Goal: Feedback & Contribution: Contribute content

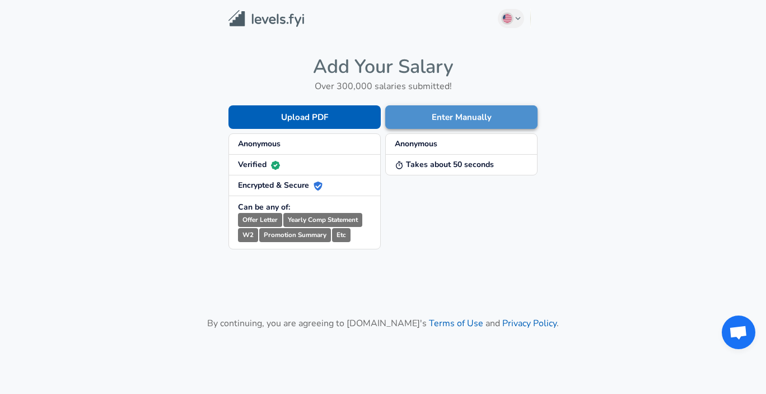
click at [469, 109] on button "Enter Manually" at bounding box center [461, 117] width 152 height 24
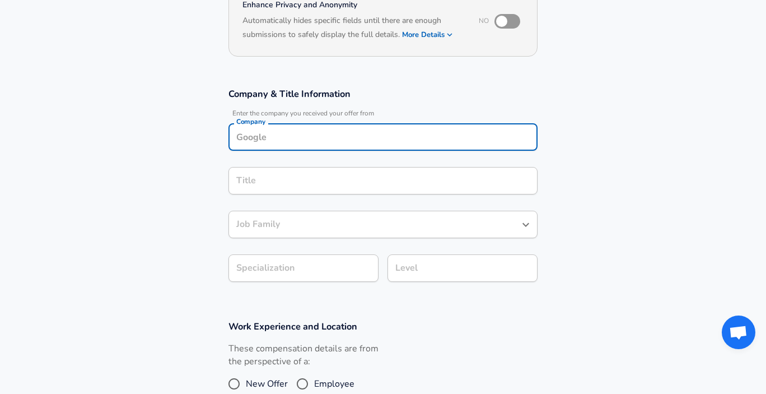
click at [341, 134] on div "Company" at bounding box center [382, 136] width 309 height 27
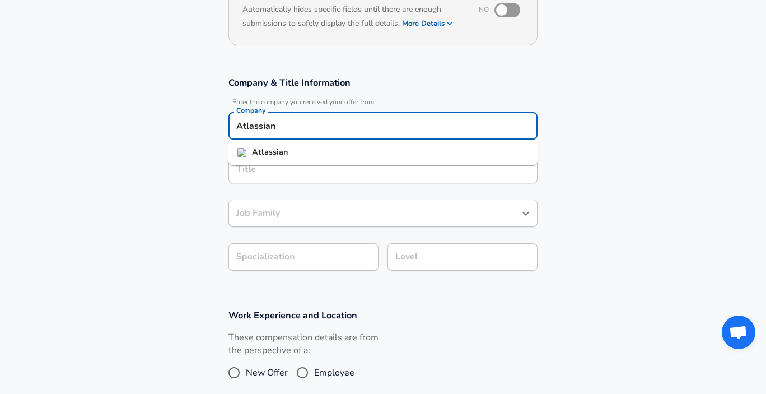
click at [347, 145] on li "Atlassian" at bounding box center [382, 152] width 309 height 17
type input "Atlassian"
click at [353, 167] on input "Title" at bounding box center [382, 169] width 299 height 17
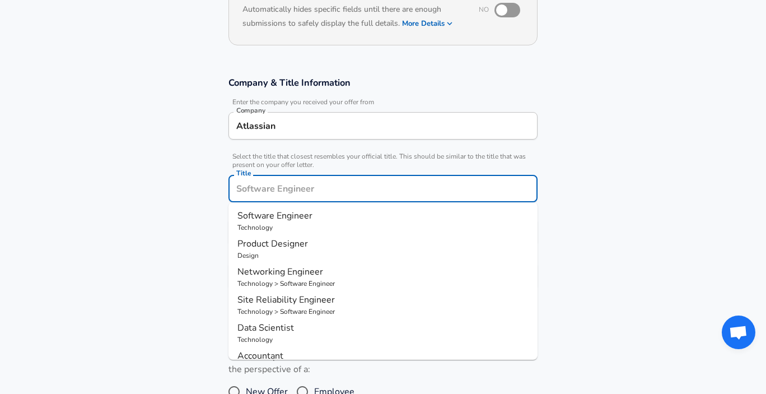
scroll to position [158, 0]
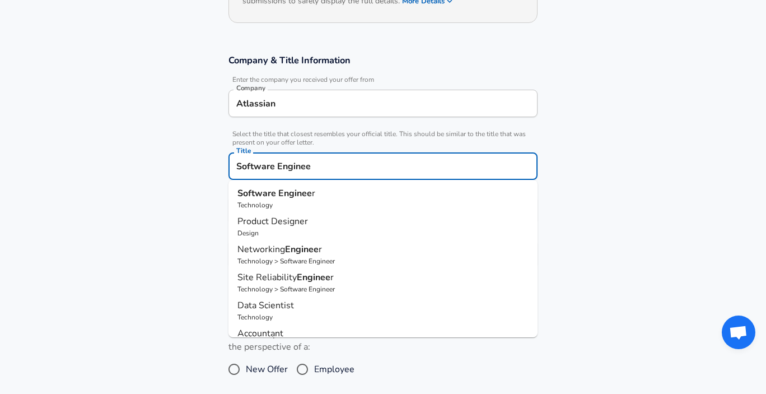
type input "Software Engineer"
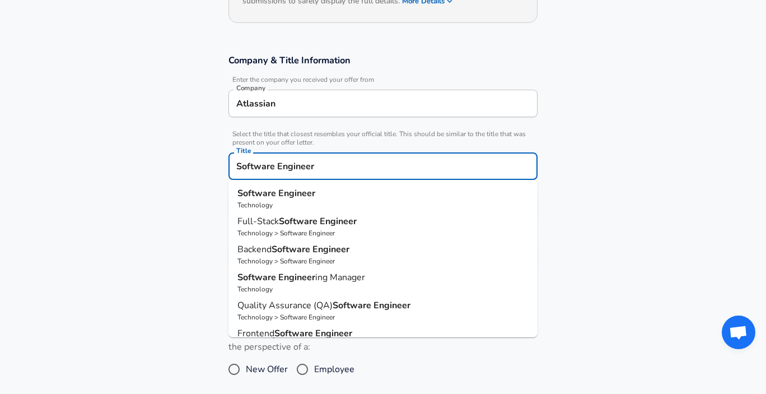
click at [374, 191] on p "Software Engineer" at bounding box center [382, 192] width 291 height 13
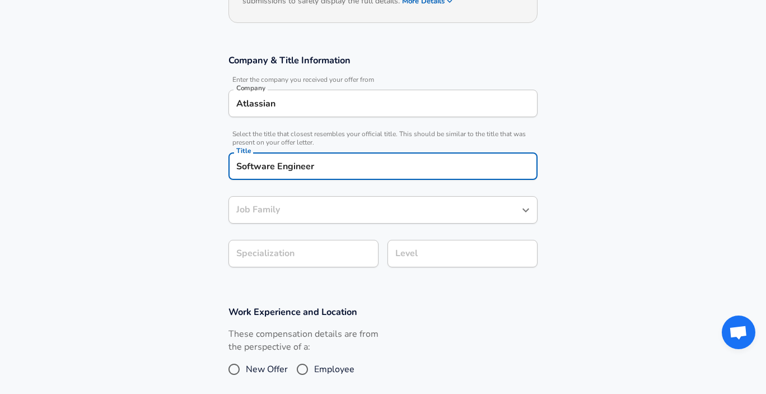
type input "Software Engineer"
click at [342, 235] on body "English ([GEOGRAPHIC_DATA]) Change Restart Add Your Salary Upload your offer le…" at bounding box center [383, 39] width 766 height 394
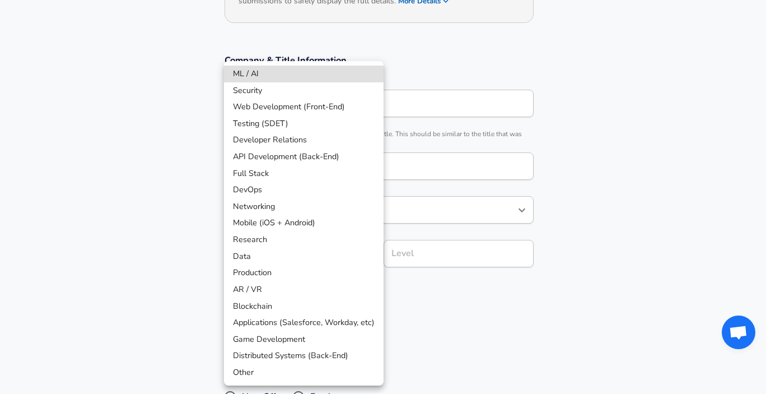
scroll to position [192, 0]
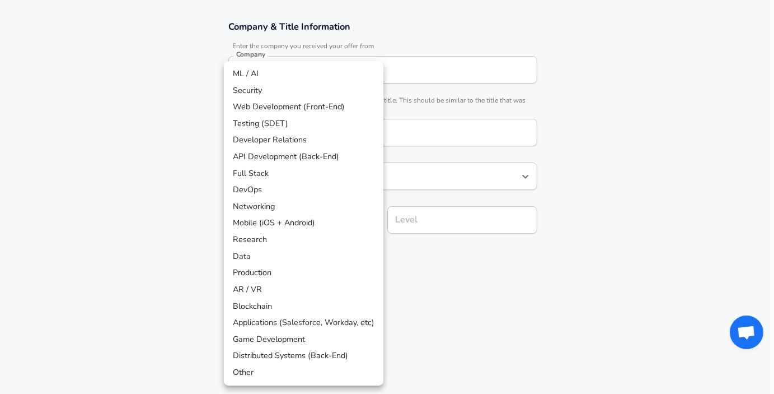
click at [441, 283] on div at bounding box center [387, 197] width 774 height 394
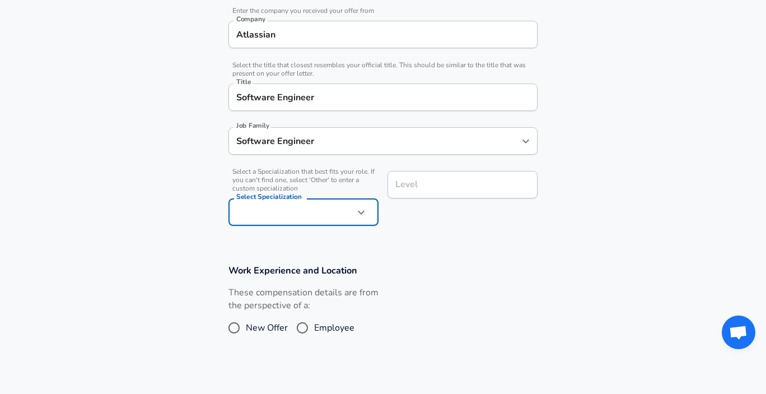
click at [450, 185] on input "Level" at bounding box center [462, 184] width 140 height 17
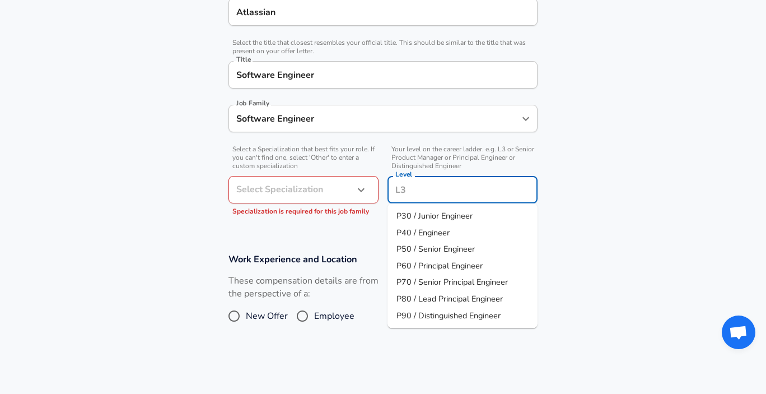
click at [469, 216] on span "P30 / Junior Engineer" at bounding box center [434, 215] width 76 height 11
type input "P30 / Junior Engineer"
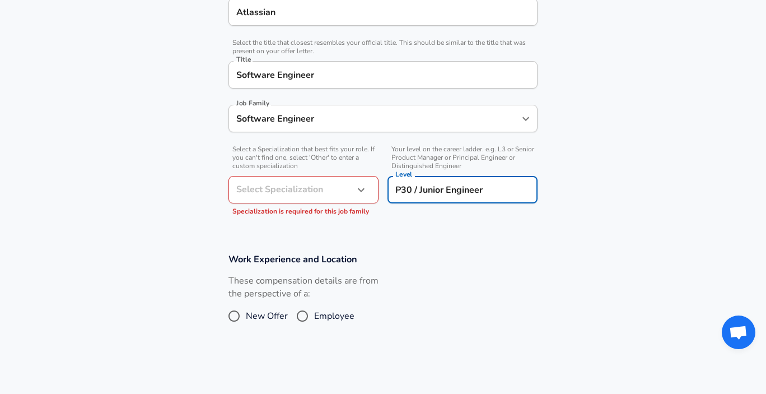
click at [263, 310] on span "New Offer" at bounding box center [267, 315] width 42 height 13
click at [246, 310] on input "New Offer" at bounding box center [234, 316] width 24 height 18
radio input "true"
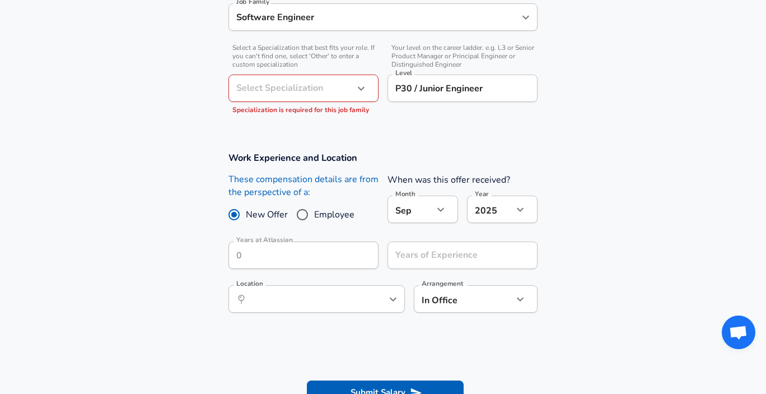
scroll to position [354, 0]
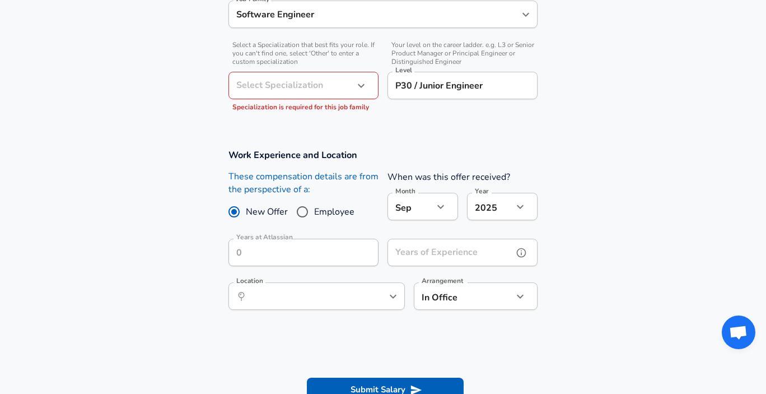
click at [425, 250] on div "Years of Experience Years of Experience" at bounding box center [462, 253] width 150 height 30
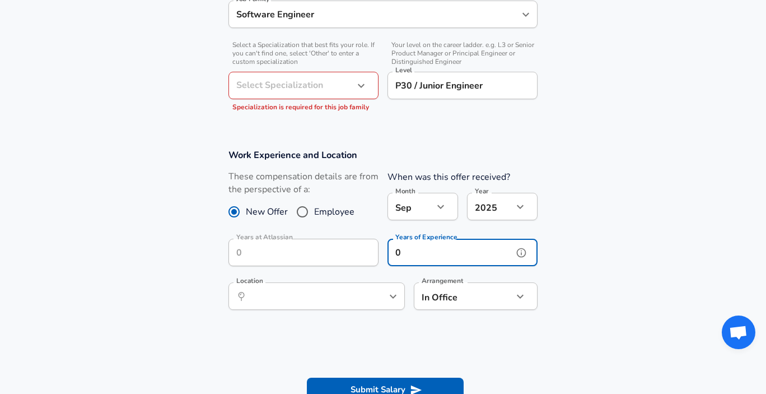
type input "0"
click at [589, 261] on section "Work Experience and Location These compensation details are from the perspectiv…" at bounding box center [383, 234] width 766 height 199
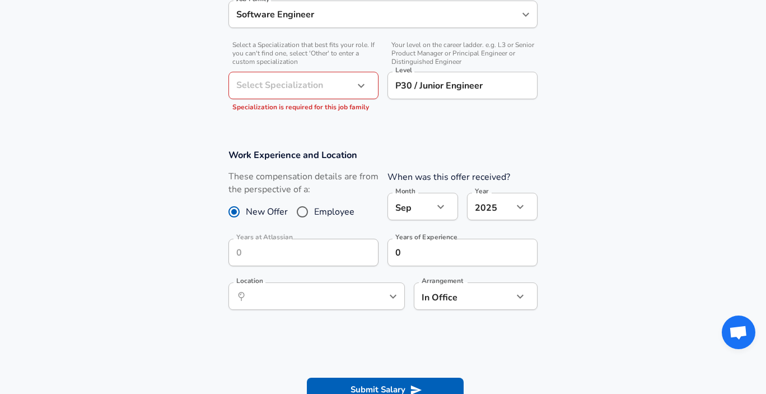
click at [374, 289] on button "help" at bounding box center [374, 296] width 17 height 17
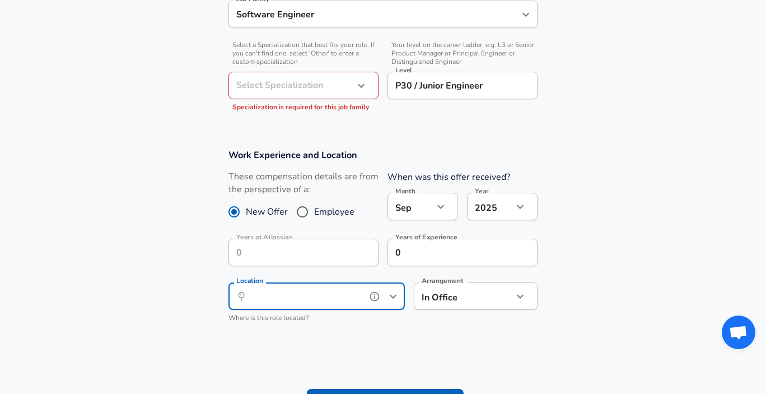
click at [392, 295] on icon "Open" at bounding box center [392, 295] width 13 height 13
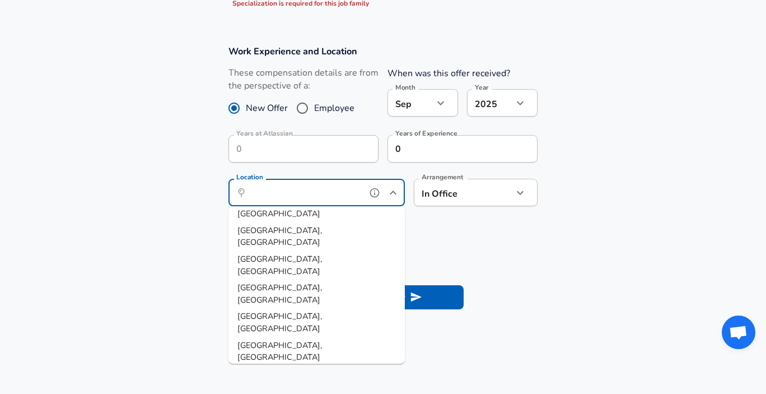
scroll to position [458, 0]
type input "[GEOGRAPHIC_DATA], [GEOGRAPHIC_DATA]"
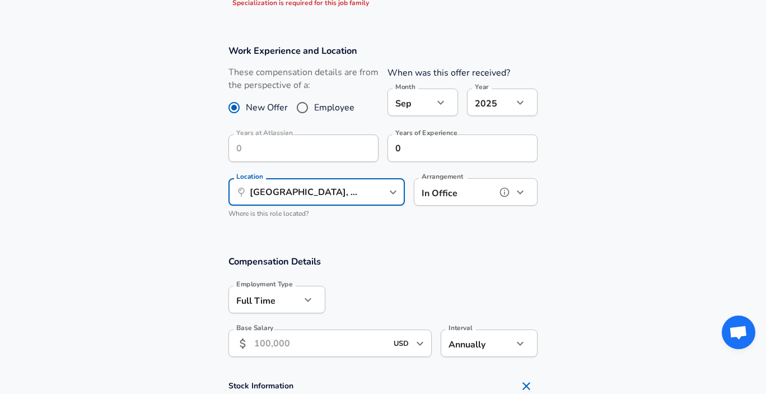
click at [527, 194] on button "button" at bounding box center [520, 192] width 19 height 19
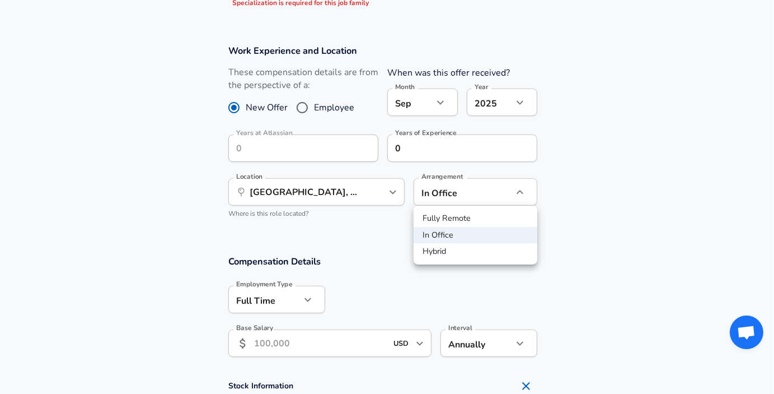
click at [512, 249] on li "Hybrid" at bounding box center [476, 251] width 124 height 17
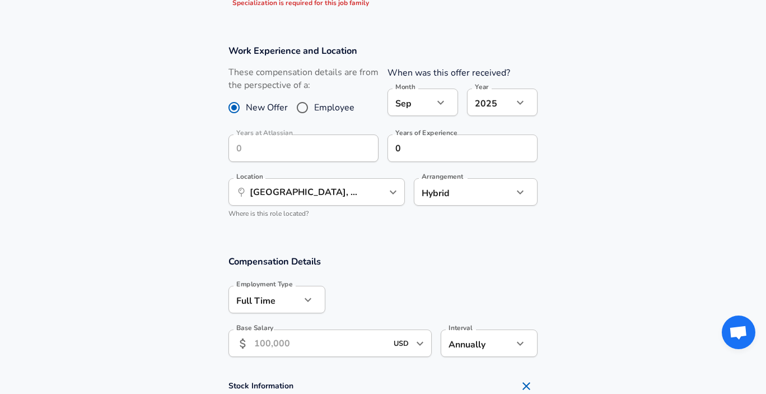
drag, startPoint x: 512, startPoint y: 249, endPoint x: 512, endPoint y: 238, distance: 10.6
click at [527, 192] on button "button" at bounding box center [520, 192] width 19 height 19
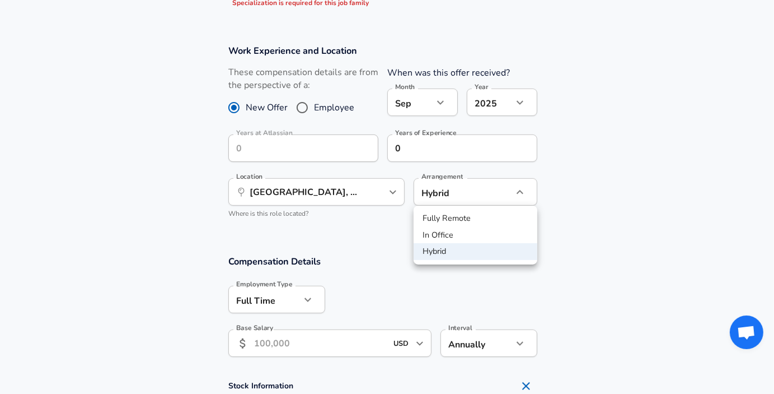
click at [508, 227] on li "In Office" at bounding box center [476, 235] width 124 height 17
type input "office"
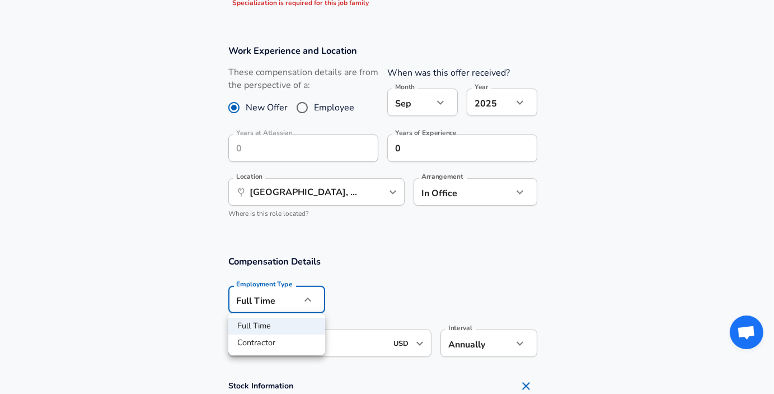
click at [412, 274] on div at bounding box center [387, 197] width 774 height 394
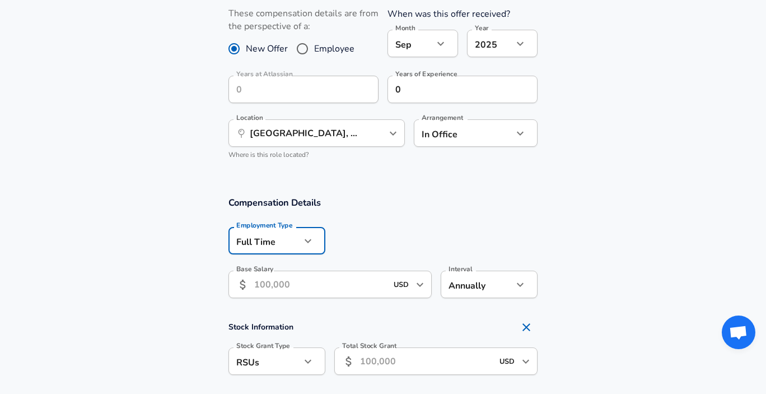
scroll to position [518, 0]
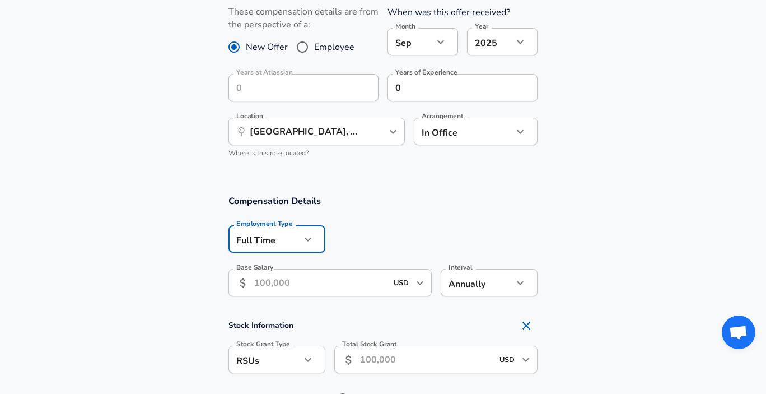
click at [280, 285] on input "Base Salary" at bounding box center [320, 282] width 133 height 27
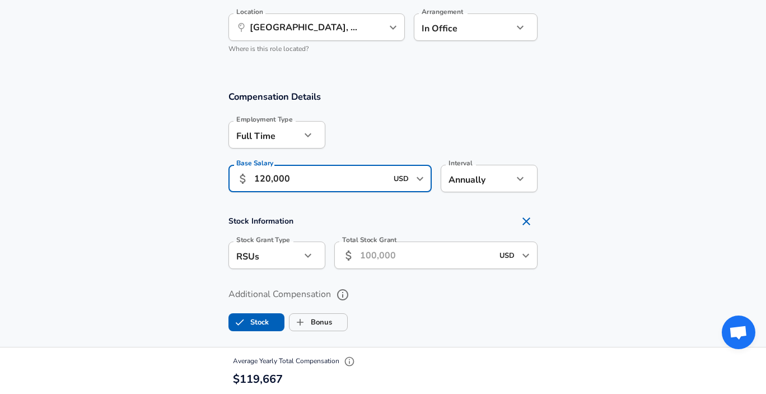
scroll to position [625, 0]
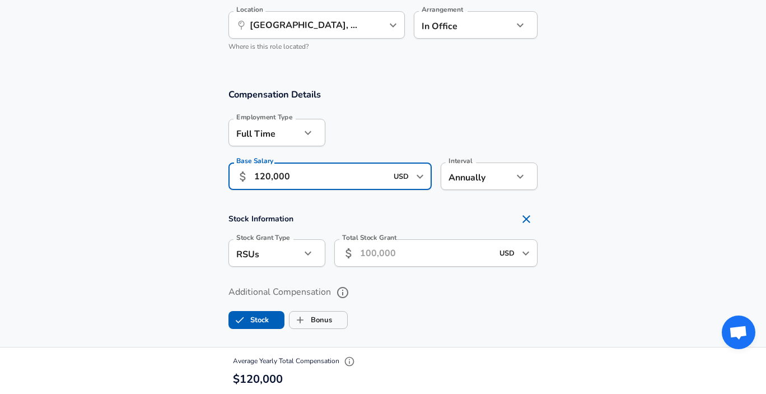
type input "120,000"
click at [456, 258] on input "Total Stock Grant" at bounding box center [426, 252] width 133 height 27
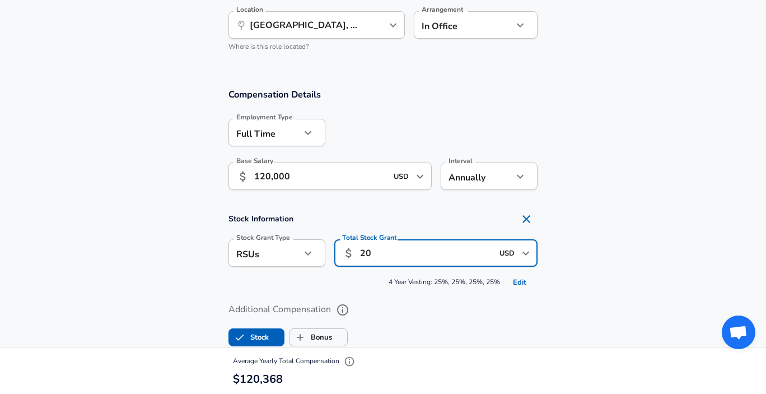
type input "2"
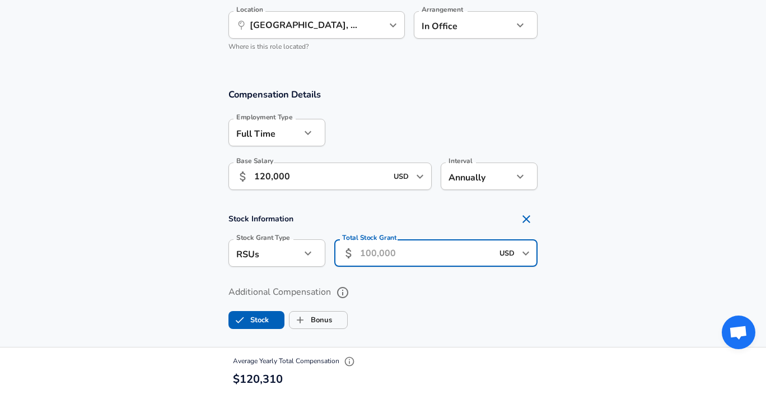
type input "2"
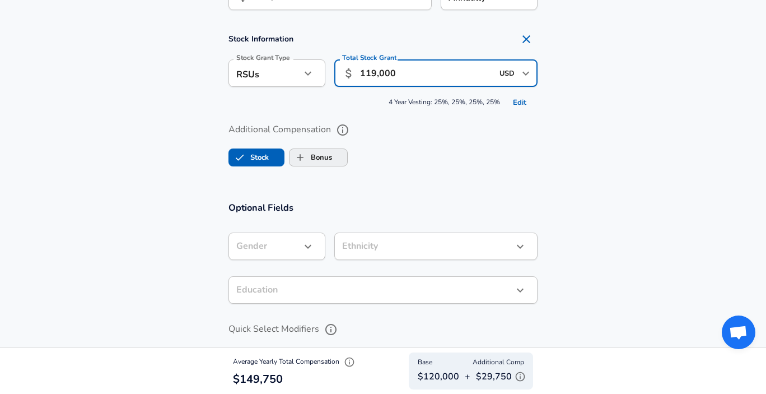
scroll to position [805, 0]
type input "119,000"
click at [326, 159] on label "Bonus" at bounding box center [310, 156] width 43 height 21
checkbox input "true"
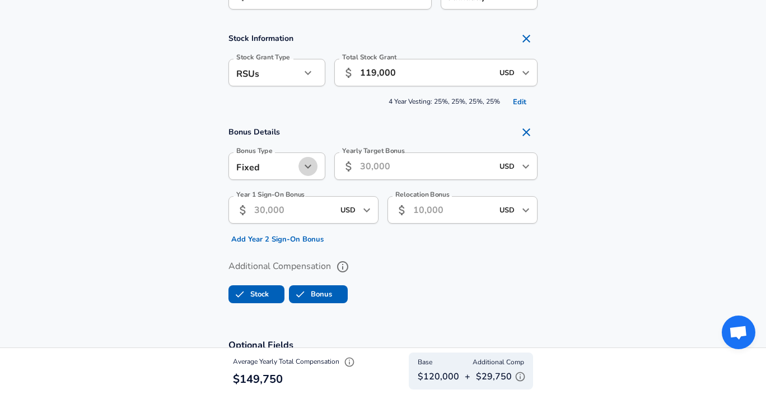
click at [308, 166] on icon "button" at bounding box center [307, 166] width 13 height 13
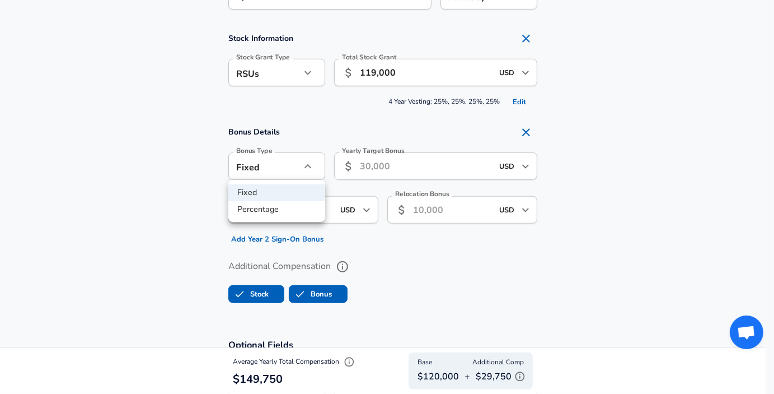
click at [492, 287] on div at bounding box center [387, 197] width 774 height 394
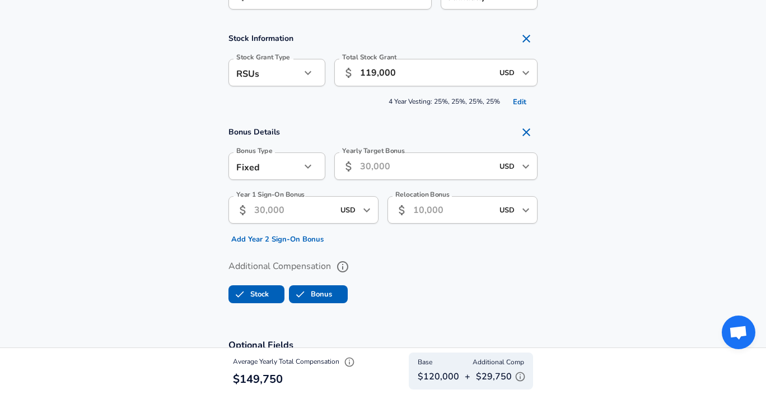
click at [415, 171] on input "Yearly Target Bonus" at bounding box center [426, 165] width 133 height 27
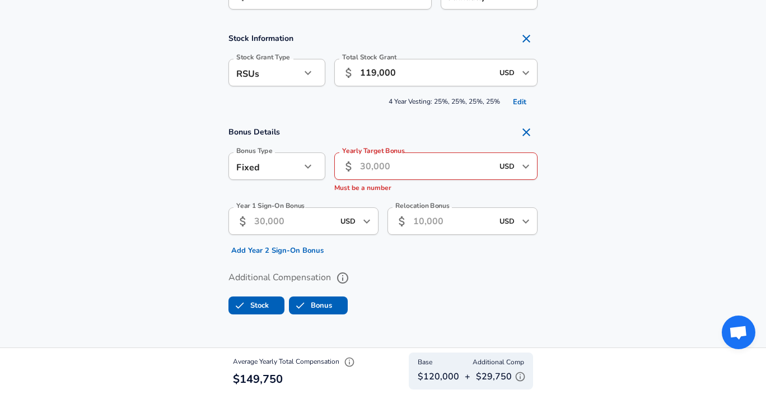
click at [292, 208] on div "Year 1 Sign-On Bonus ​ USD ​ Year 1 Sign-On Bonus" at bounding box center [303, 222] width 150 height 30
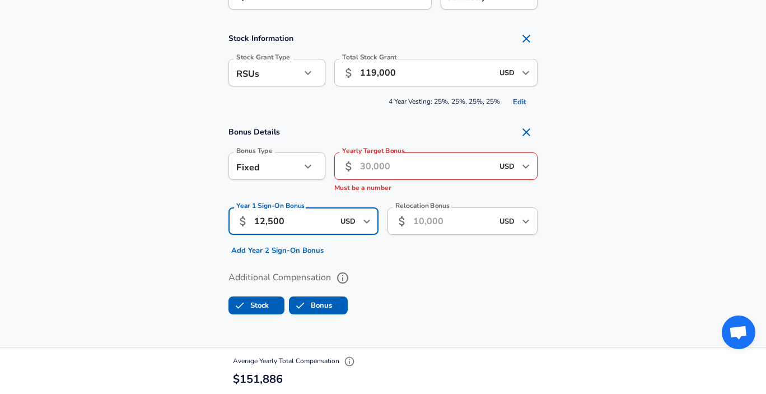
type input "12,500"
click at [434, 219] on input "Relocation Bonus" at bounding box center [452, 220] width 79 height 27
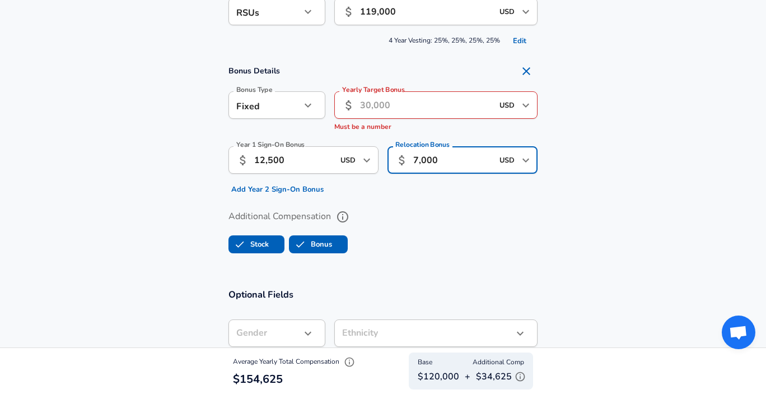
scroll to position [861, 0]
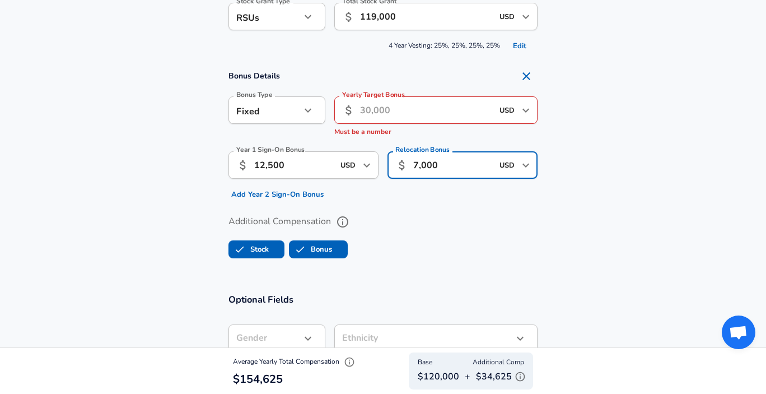
type input "7,000"
click at [411, 107] on input "Yearly Target Bonus" at bounding box center [426, 109] width 133 height 27
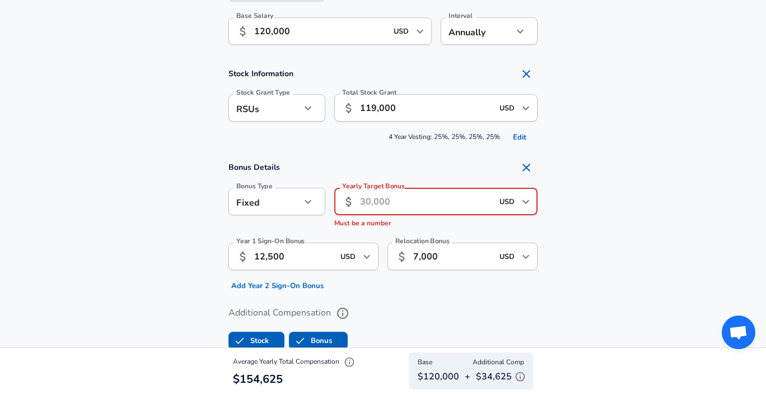
scroll to position [769, 0]
click at [525, 108] on icon "Open" at bounding box center [525, 108] width 13 height 13
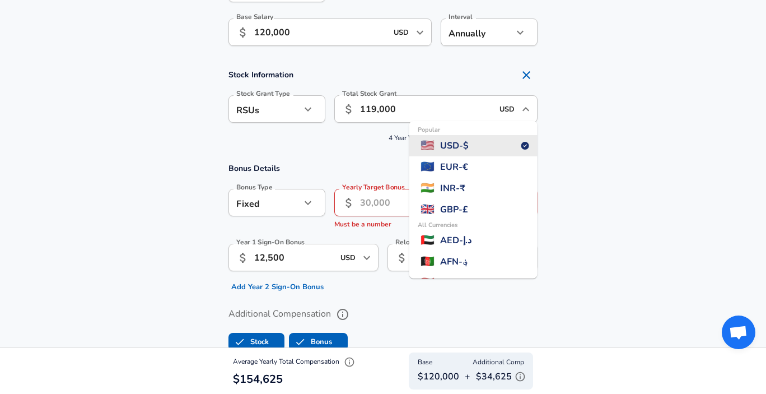
click at [589, 137] on section "Stock Information Stock Grant Type RSUs stock Stock Grant Type Total Stock Gran…" at bounding box center [383, 105] width 766 height 83
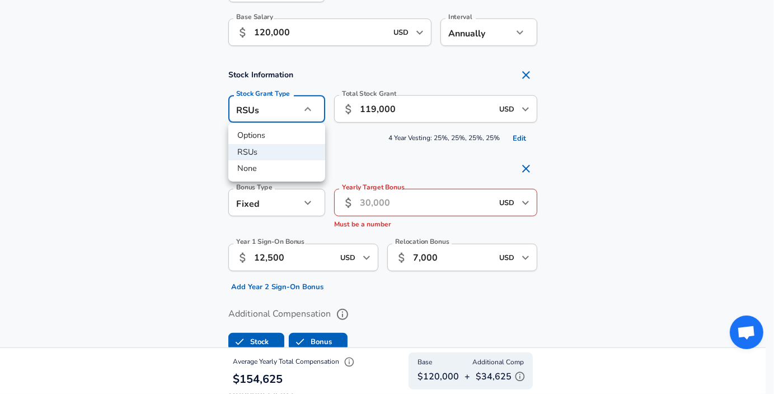
click at [98, 182] on div at bounding box center [387, 197] width 774 height 394
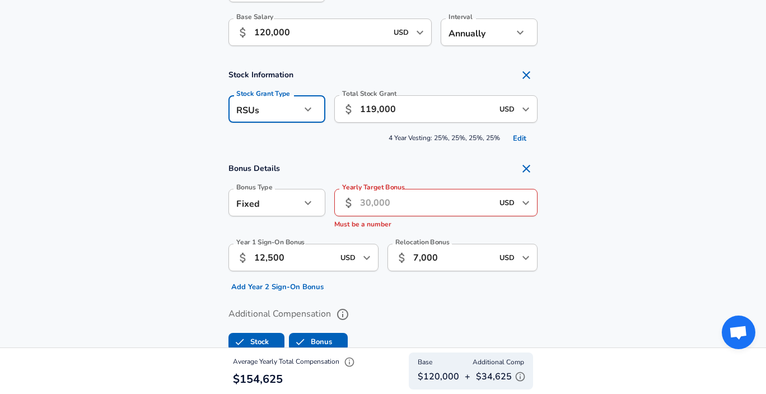
click at [448, 137] on span "4 Year Vesting: 25%, 25%, 25%, 25% Edit" at bounding box center [382, 138] width 309 height 17
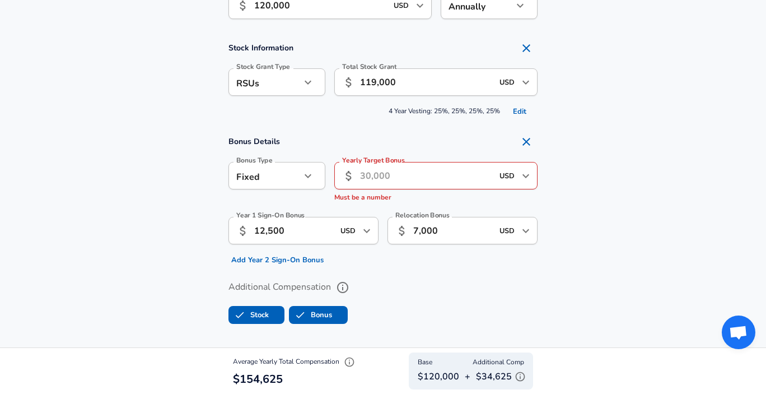
scroll to position [802, 0]
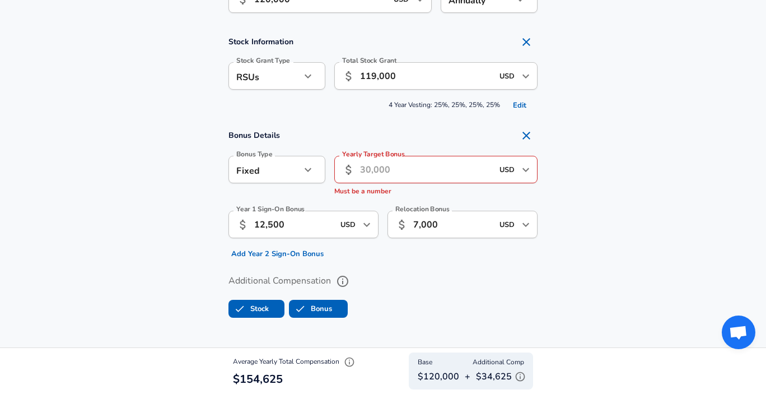
click at [445, 172] on input "Yearly Target Bonus" at bounding box center [426, 169] width 133 height 27
click at [371, 192] on span "Must be a number" at bounding box center [362, 190] width 57 height 9
click at [313, 175] on icon "button" at bounding box center [307, 169] width 13 height 13
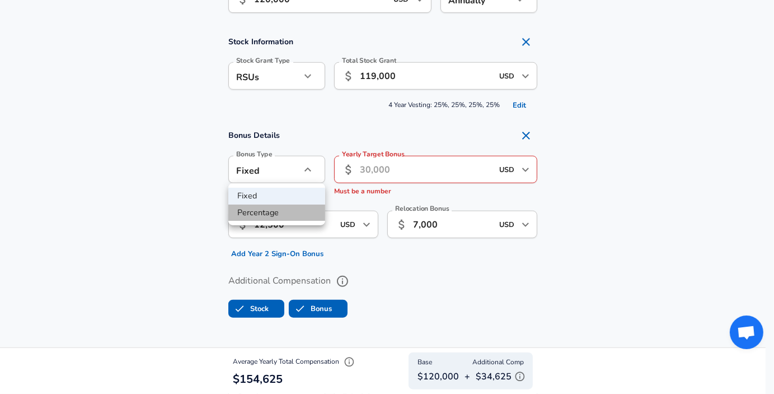
click at [313, 210] on li "Percentage" at bounding box center [276, 212] width 97 height 17
type input "percentage"
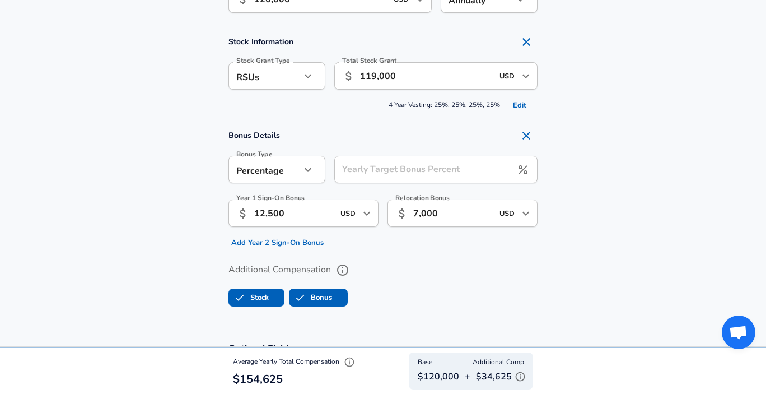
click at [404, 170] on div "Yearly Target Bonus Percent Yearly Target Bonus Percent" at bounding box center [435, 171] width 203 height 30
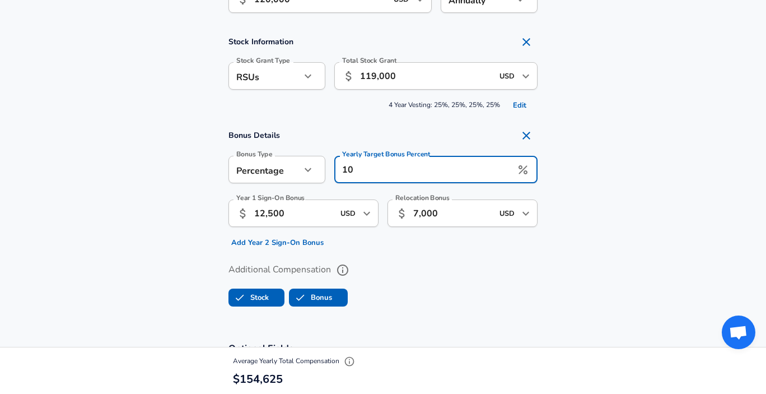
type input "10"
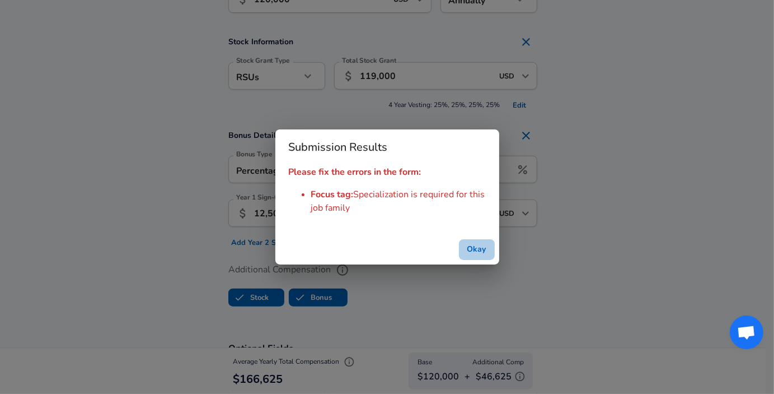
click at [472, 243] on button "Okay" at bounding box center [477, 249] width 36 height 21
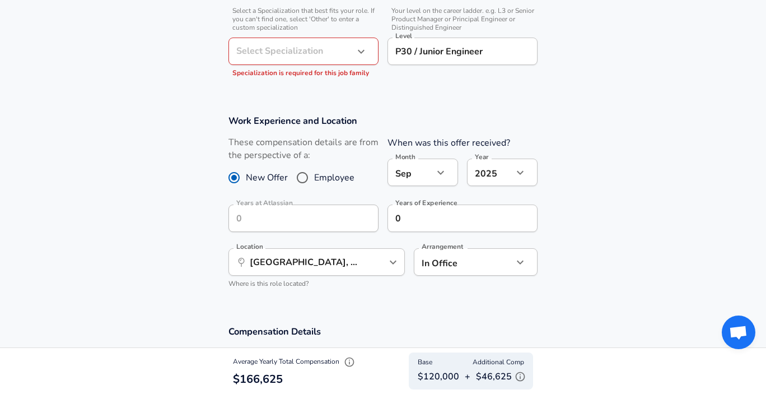
scroll to position [386, 0]
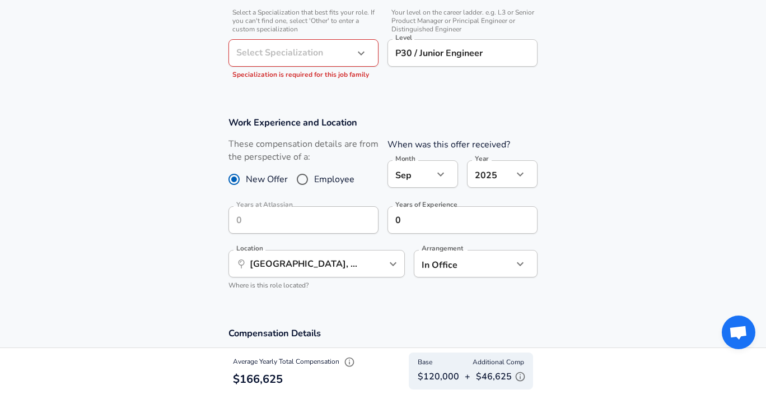
click at [364, 51] on icon "button" at bounding box center [360, 52] width 13 height 13
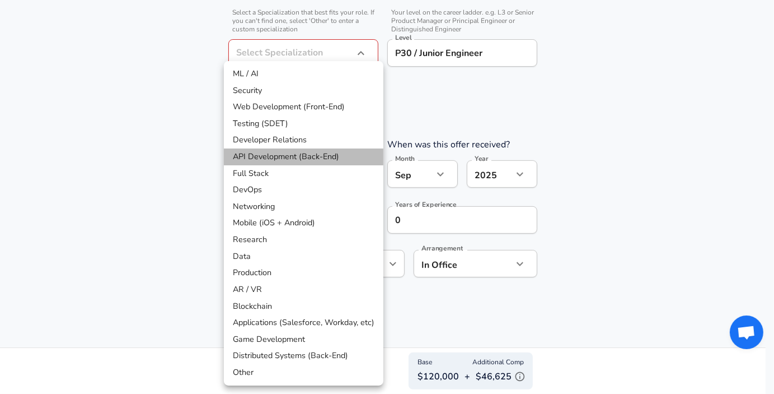
click at [329, 161] on li "API Development (Back-End)" at bounding box center [304, 156] width 160 height 17
type input "API Development (Back-End)"
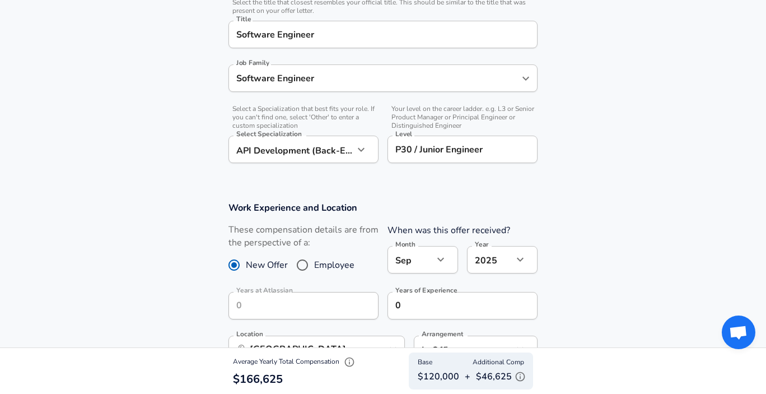
scroll to position [291, 0]
click at [361, 147] on icon "button" at bounding box center [360, 148] width 13 height 13
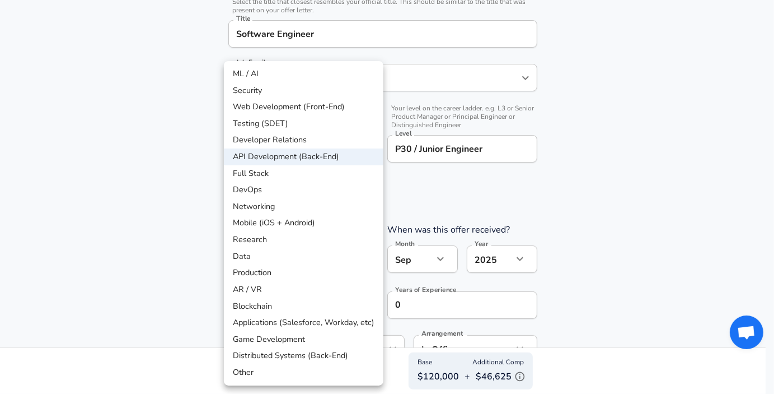
click at [467, 212] on div at bounding box center [387, 197] width 774 height 394
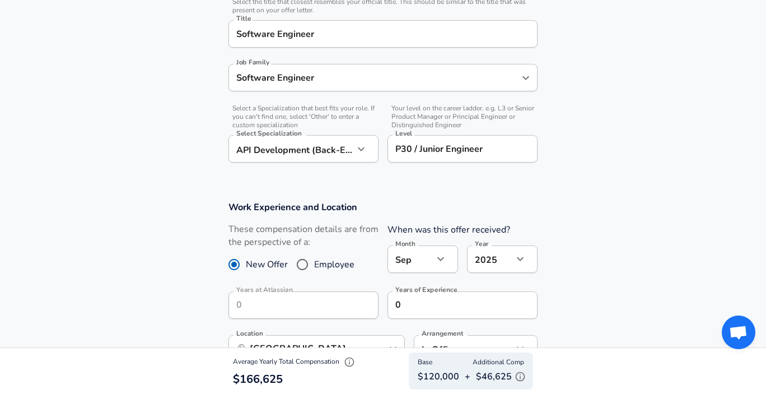
click at [512, 72] on input "Software Engineer" at bounding box center [374, 77] width 282 height 17
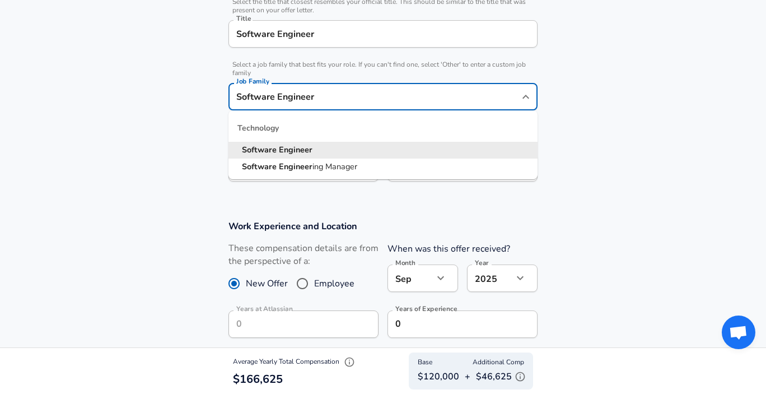
scroll to position [313, 0]
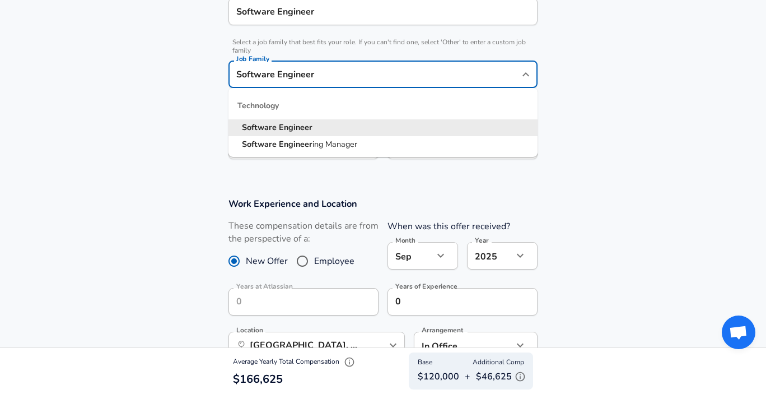
click at [471, 100] on div "Technology" at bounding box center [382, 105] width 309 height 27
click at [612, 92] on section "Company & Title Information Enter the company you received your offer from Comp…" at bounding box center [383, 35] width 766 height 298
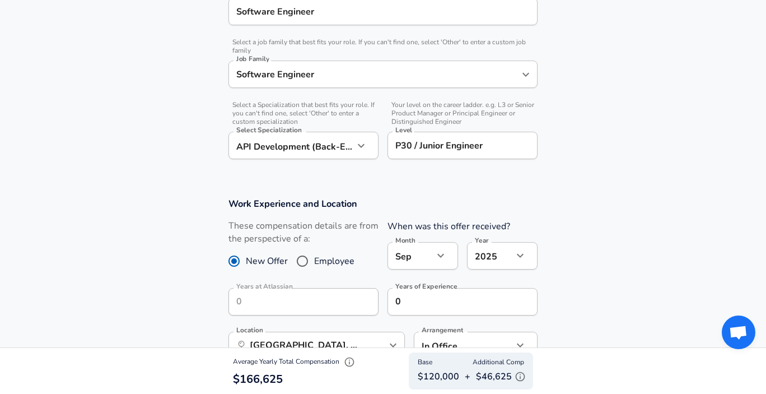
click at [366, 143] on icon "button" at bounding box center [360, 145] width 13 height 13
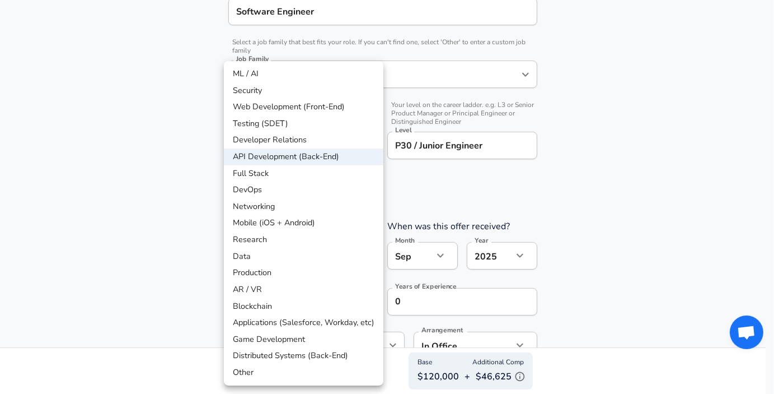
click at [590, 208] on div at bounding box center [387, 197] width 774 height 394
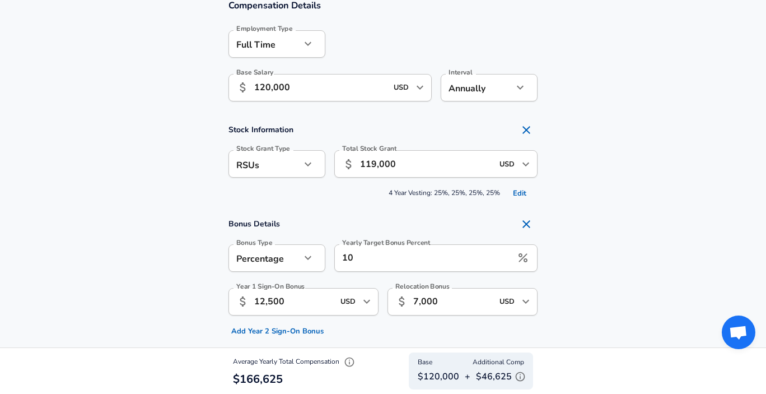
scroll to position [0, 0]
click at [520, 375] on icon "button" at bounding box center [519, 376] width 11 height 11
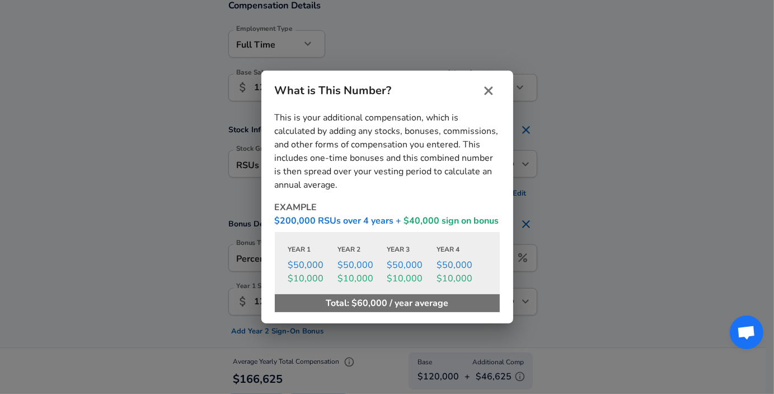
click at [489, 87] on icon "close" at bounding box center [488, 90] width 13 height 13
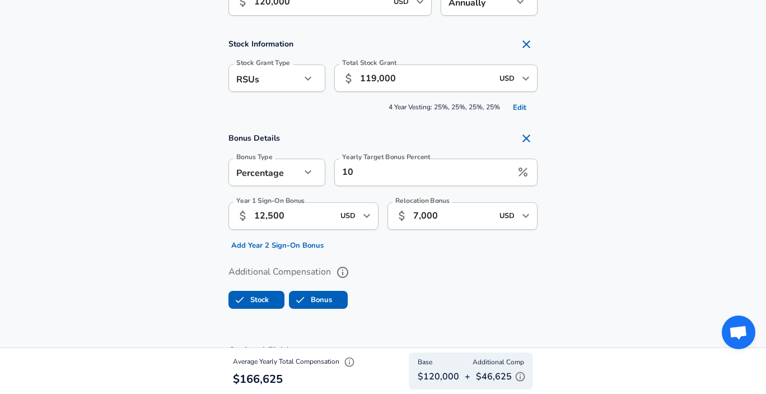
scroll to position [805, 0]
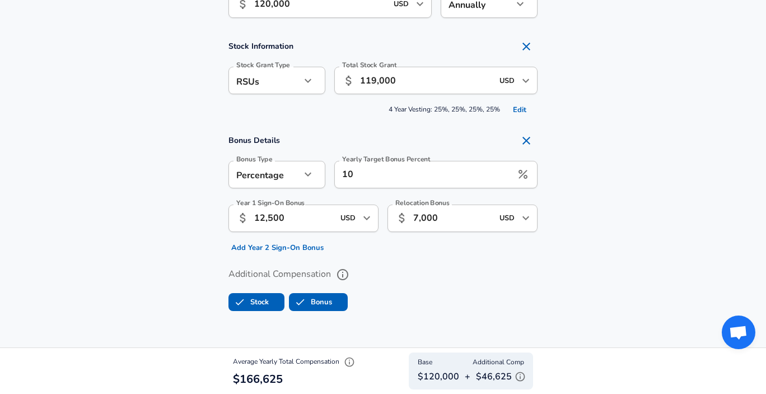
click at [377, 77] on input "119,000" at bounding box center [426, 80] width 133 height 27
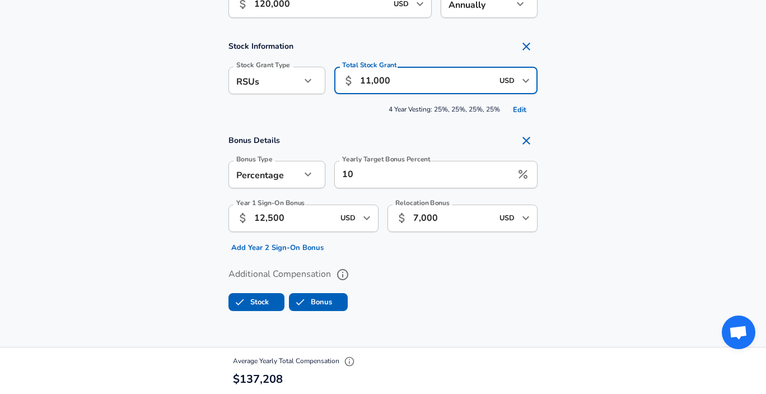
type input "119,000"
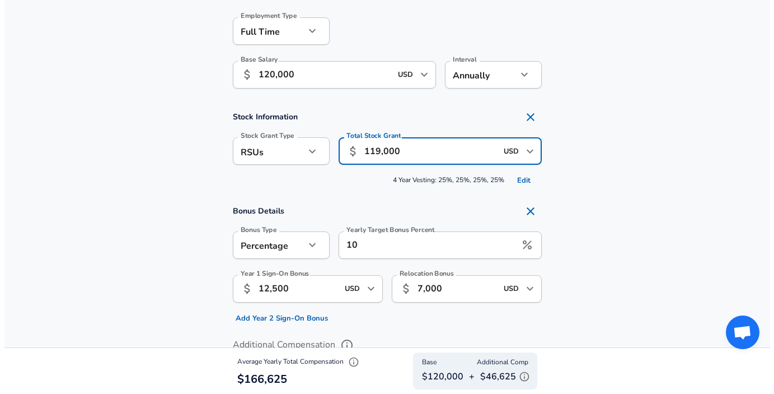
scroll to position [735, 0]
click at [426, 237] on input "10" at bounding box center [422, 244] width 177 height 27
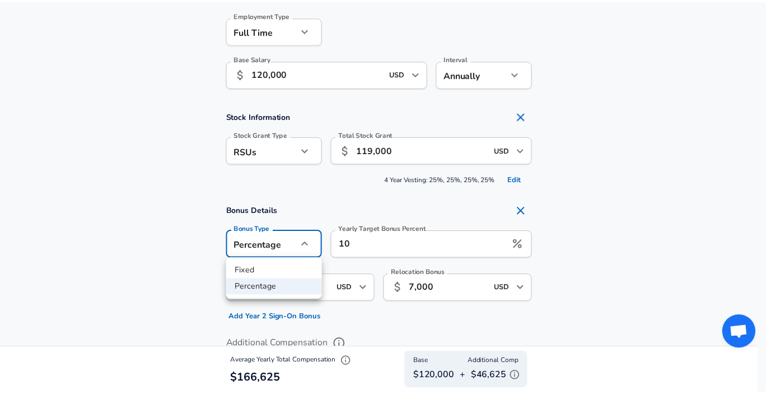
scroll to position [0, 0]
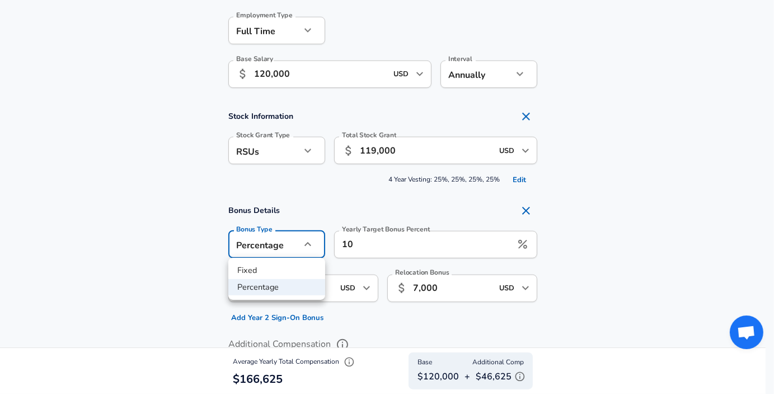
click at [291, 269] on li "Fixed" at bounding box center [276, 270] width 97 height 17
type input "fixed"
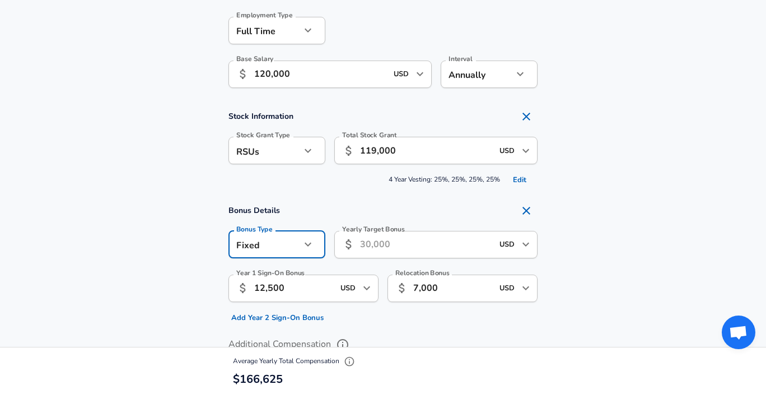
click at [399, 244] on input "Yearly Target Bonus" at bounding box center [426, 244] width 133 height 27
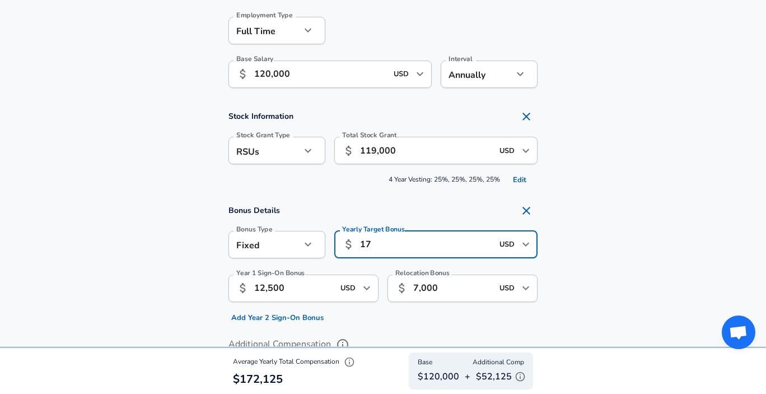
type input "1"
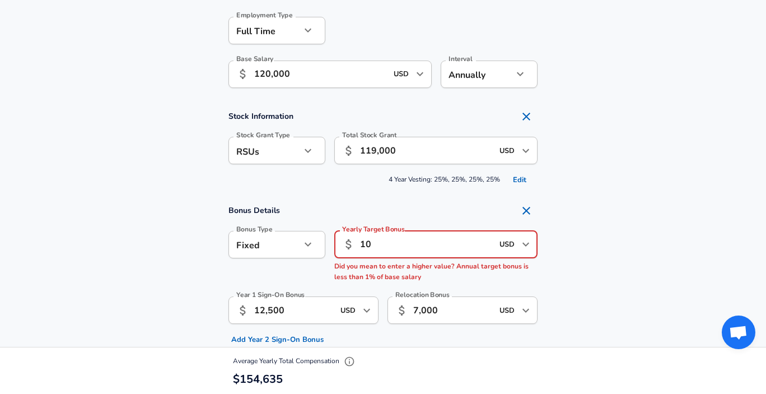
type input "10"
click at [305, 244] on icon "button" at bounding box center [307, 243] width 13 height 13
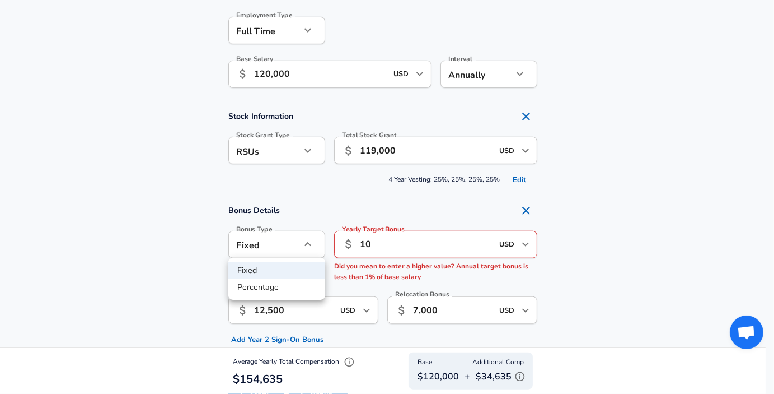
click at [286, 283] on li "Percentage" at bounding box center [276, 287] width 97 height 17
type input "percentage"
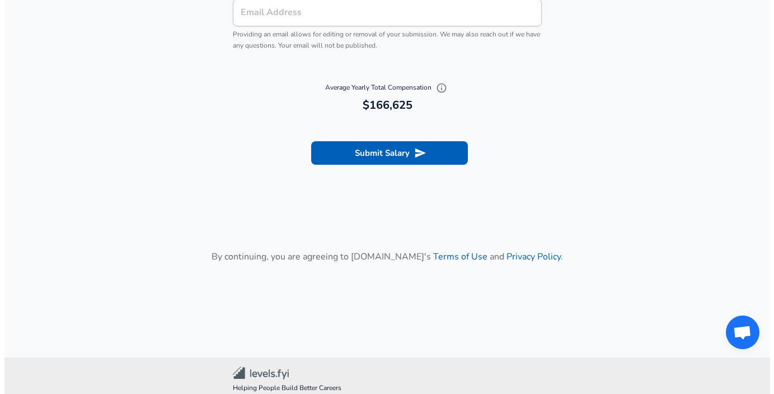
scroll to position [1453, 0]
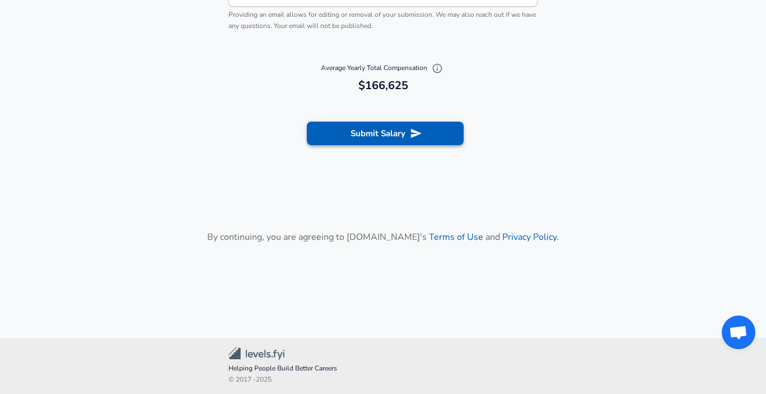
click at [408, 132] on button "Submit Salary" at bounding box center [385, 133] width 157 height 24
